Goal: Communication & Community: Connect with others

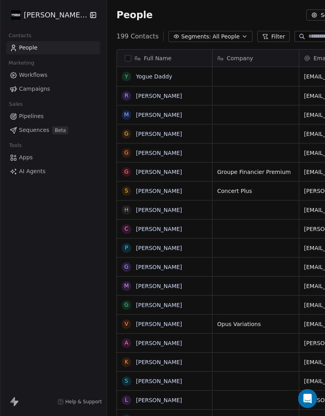
click at [155, 73] on link "Yogue Daddy" at bounding box center [154, 76] width 36 height 6
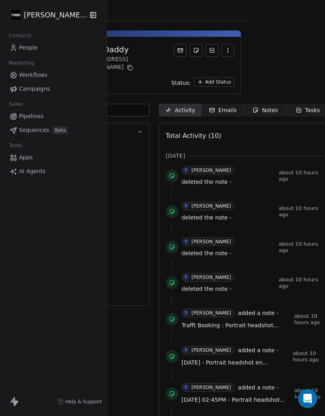
scroll to position [0, 74]
click at [227, 106] on div "Emails" at bounding box center [223, 110] width 28 height 8
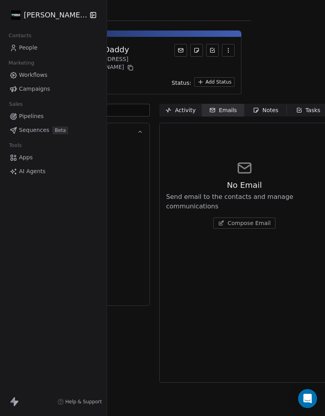
click at [240, 219] on span "Compose Email" at bounding box center [249, 223] width 43 height 8
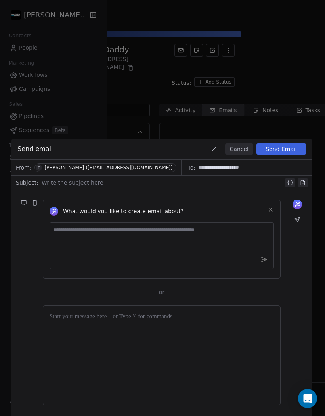
click at [63, 186] on div at bounding box center [163, 183] width 242 height 10
click at [62, 313] on div at bounding box center [162, 317] width 224 height 10
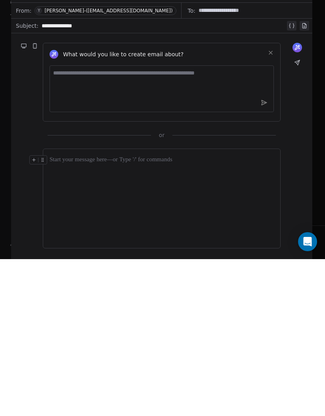
scroll to position [34, 0]
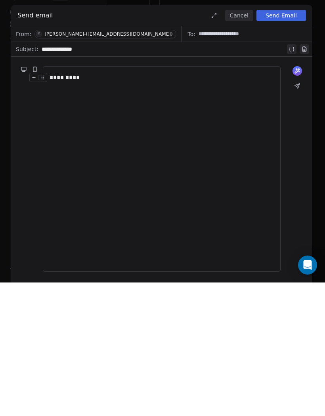
click at [276, 144] on button "Send Email" at bounding box center [281, 149] width 50 height 11
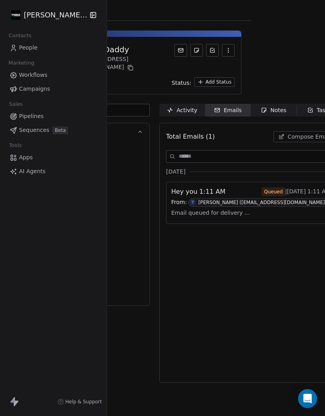
click at [206, 207] on span "Email queued for delivery ..." at bounding box center [210, 213] width 78 height 12
